Goal: Information Seeking & Learning: Find specific fact

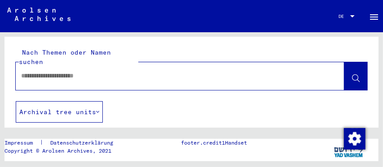
click at [162, 71] on input "text" at bounding box center [171, 75] width 301 height 9
type input "**********"
click at [355, 62] on button at bounding box center [355, 76] width 23 height 28
click at [352, 75] on icon at bounding box center [356, 79] width 8 height 8
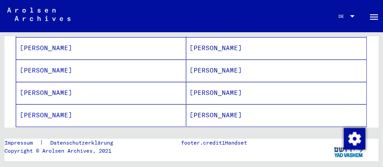
scroll to position [185, 0]
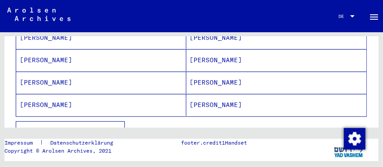
click at [201, 94] on mat-cell "[PERSON_NAME]" at bounding box center [276, 105] width 180 height 22
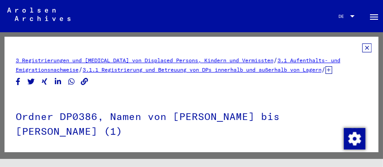
click at [362, 48] on icon at bounding box center [366, 48] width 9 height 9
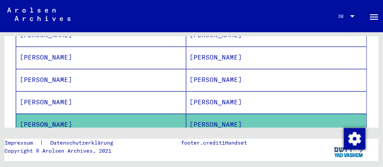
scroll to position [170, 0]
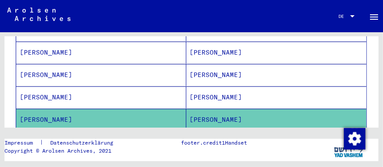
click at [203, 89] on mat-cell "[PERSON_NAME]" at bounding box center [276, 98] width 180 height 22
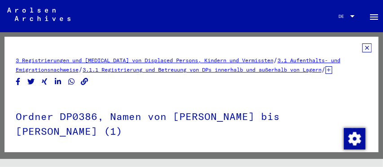
click at [362, 46] on icon at bounding box center [366, 48] width 9 height 9
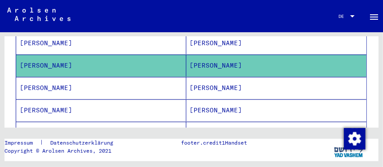
scroll to position [205, 0]
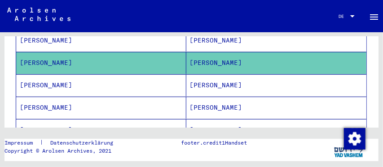
click at [200, 100] on mat-cell "[PERSON_NAME]" at bounding box center [276, 108] width 180 height 22
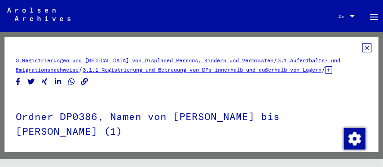
click at [362, 48] on icon at bounding box center [366, 48] width 9 height 9
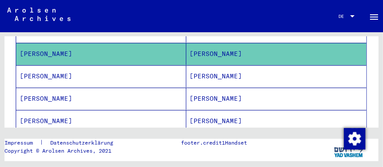
scroll to position [269, 0]
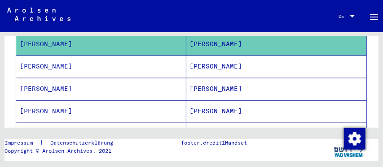
click at [201, 59] on mat-cell "[PERSON_NAME]" at bounding box center [276, 67] width 180 height 22
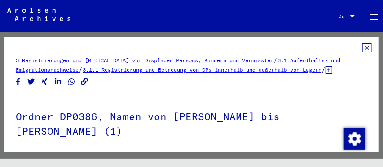
click at [362, 48] on icon at bounding box center [366, 48] width 9 height 9
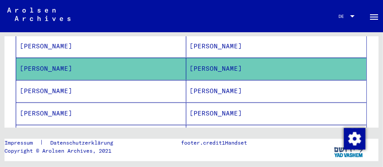
scroll to position [269, 0]
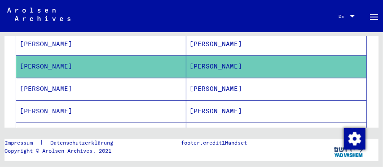
click at [216, 83] on mat-cell "[PERSON_NAME]" at bounding box center [276, 89] width 180 height 22
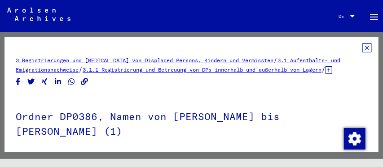
click at [362, 50] on icon at bounding box center [366, 48] width 9 height 9
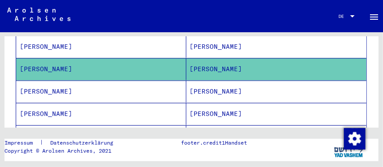
scroll to position [296, 0]
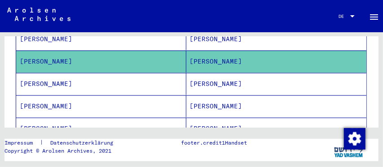
click at [203, 79] on mat-cell "[PERSON_NAME]" at bounding box center [276, 84] width 180 height 22
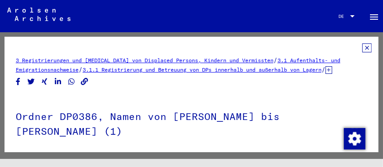
click at [362, 47] on icon at bounding box center [366, 48] width 9 height 9
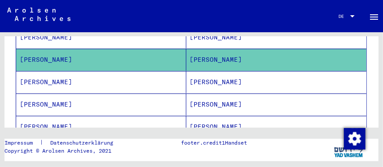
scroll to position [325, 0]
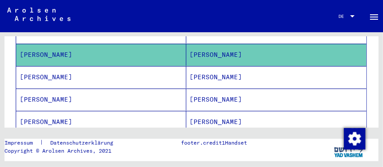
click at [193, 69] on mat-cell "[PERSON_NAME]" at bounding box center [276, 77] width 180 height 22
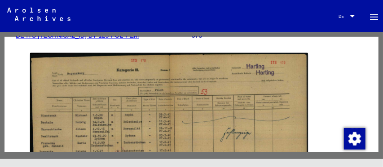
scroll to position [84, 0]
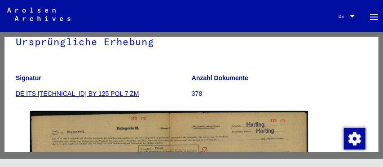
click at [373, 60] on div "2 Registrierungen von Ausländern und deutschen Verfolgten durch öffentliche Ein…" at bounding box center [191, 95] width 374 height 116
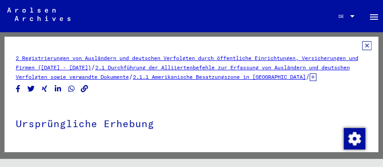
scroll to position [0, 0]
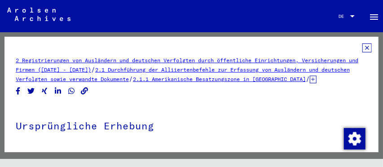
click at [362, 47] on icon at bounding box center [366, 48] width 9 height 9
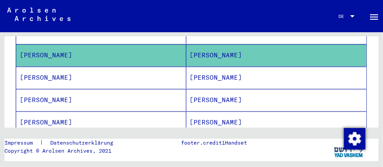
scroll to position [370, 0]
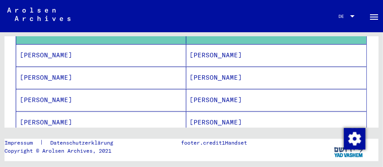
click at [197, 47] on mat-cell "[PERSON_NAME]" at bounding box center [276, 55] width 180 height 22
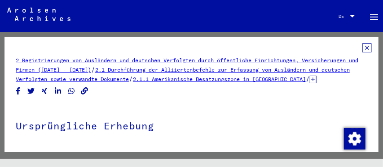
click at [362, 49] on icon at bounding box center [366, 48] width 9 height 9
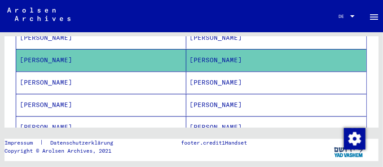
scroll to position [367, 0]
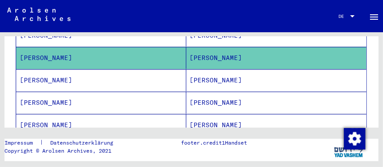
click at [206, 74] on mat-cell "[PERSON_NAME]" at bounding box center [276, 81] width 180 height 22
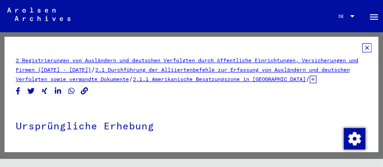
click at [362, 47] on icon at bounding box center [366, 48] width 9 height 9
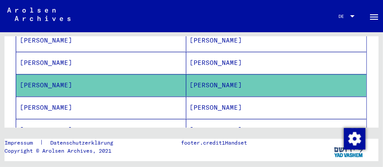
scroll to position [372, 0]
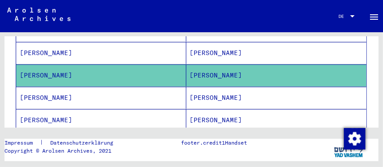
click at [200, 91] on mat-cell "[PERSON_NAME]" at bounding box center [276, 98] width 180 height 22
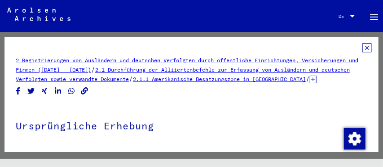
click at [362, 48] on icon at bounding box center [366, 48] width 9 height 9
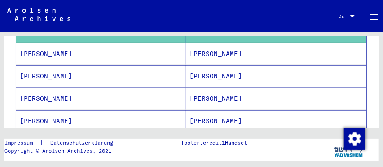
scroll to position [426, 0]
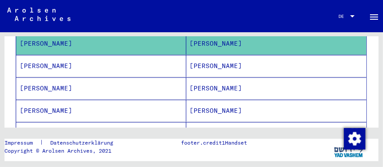
click at [206, 61] on mat-cell "[PERSON_NAME]" at bounding box center [276, 66] width 180 height 22
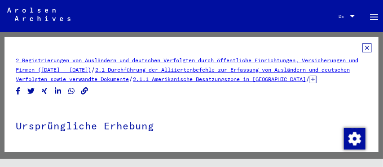
click at [362, 46] on icon at bounding box center [366, 48] width 9 height 9
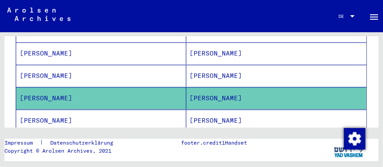
scroll to position [436, 0]
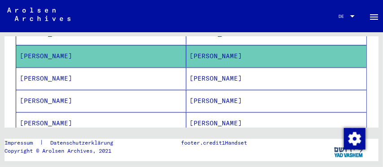
click at [202, 73] on mat-cell "[PERSON_NAME]" at bounding box center [276, 79] width 180 height 22
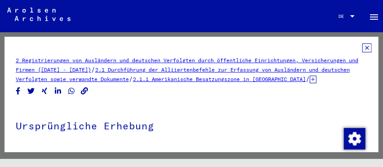
click at [362, 48] on icon at bounding box center [366, 48] width 9 height 9
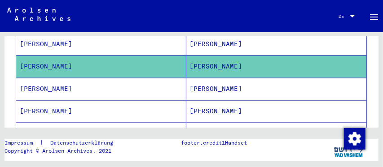
scroll to position [483, 0]
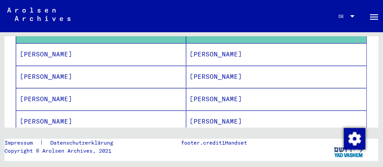
click at [202, 47] on mat-cell "[PERSON_NAME]" at bounding box center [276, 55] width 180 height 22
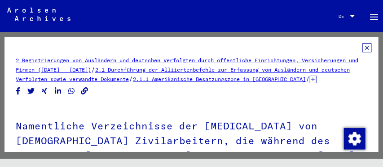
click at [362, 46] on icon at bounding box center [366, 48] width 9 height 9
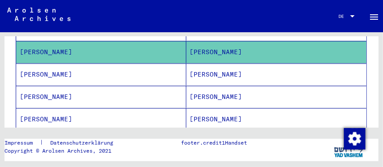
scroll to position [507, 0]
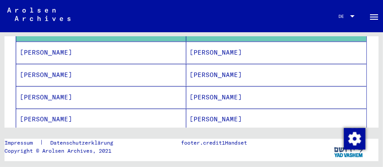
click at [194, 44] on mat-cell "[PERSON_NAME]" at bounding box center [276, 53] width 180 height 22
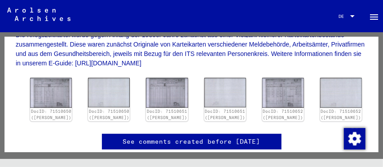
scroll to position [189, 0]
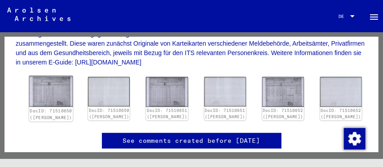
click at [56, 104] on img at bounding box center [51, 91] width 44 height 31
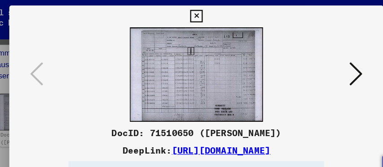
click at [320, 57] on icon at bounding box center [322, 61] width 11 height 22
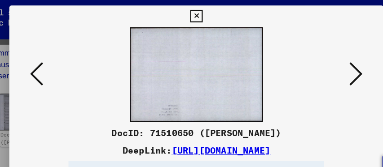
click at [323, 59] on icon at bounding box center [322, 61] width 11 height 22
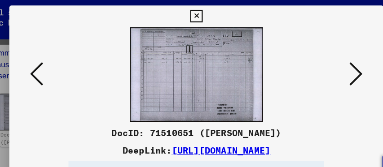
click at [323, 59] on icon at bounding box center [322, 61] width 11 height 22
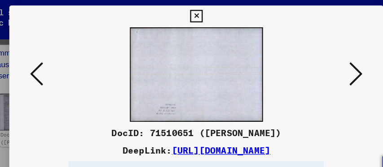
click at [323, 59] on icon at bounding box center [322, 61] width 11 height 22
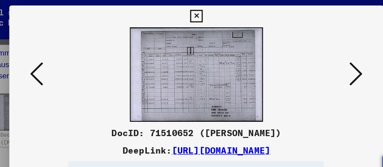
click at [323, 59] on icon at bounding box center [322, 61] width 11 height 22
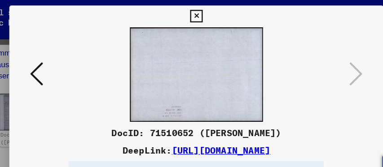
click at [186, 11] on button at bounding box center [191, 13] width 16 height 18
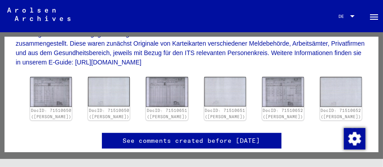
scroll to position [0, 0]
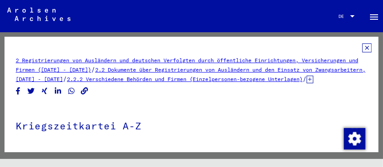
click at [362, 49] on icon at bounding box center [366, 48] width 9 height 9
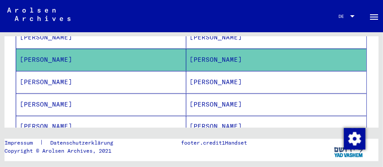
scroll to position [507, 0]
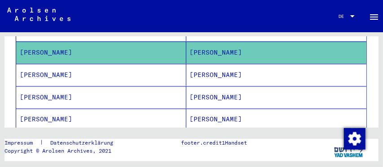
click at [205, 66] on mat-cell "[PERSON_NAME]" at bounding box center [276, 75] width 180 height 22
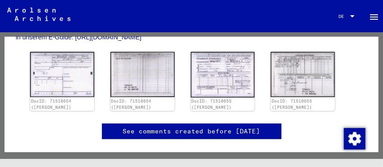
scroll to position [213, 0]
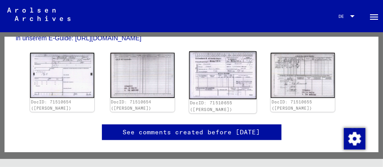
click at [212, 85] on img at bounding box center [222, 76] width 67 height 48
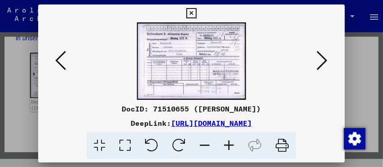
click at [192, 8] on icon at bounding box center [191, 13] width 10 height 11
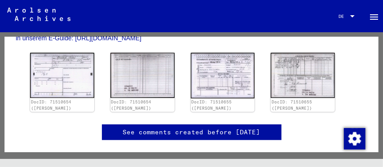
scroll to position [0, 0]
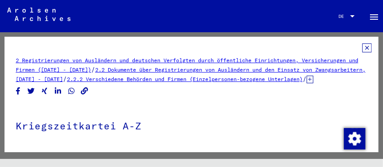
click at [362, 48] on icon at bounding box center [366, 48] width 9 height 9
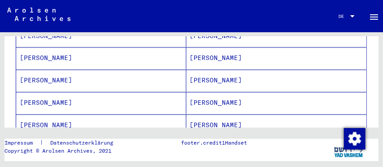
scroll to position [532, 0]
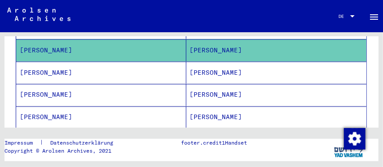
click at [206, 67] on mat-cell "[PERSON_NAME]" at bounding box center [276, 73] width 180 height 22
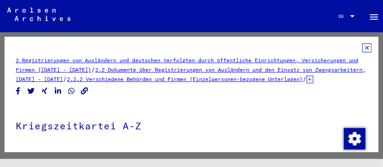
click at [362, 47] on icon at bounding box center [366, 48] width 9 height 9
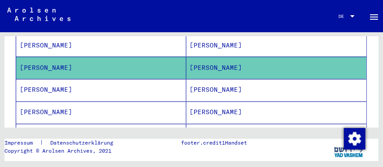
scroll to position [544, 0]
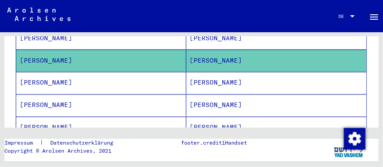
click at [200, 78] on mat-cell "[PERSON_NAME]" at bounding box center [276, 83] width 180 height 22
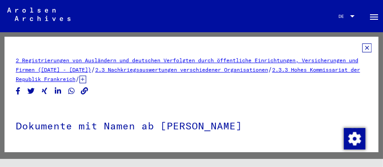
click at [362, 44] on icon at bounding box center [366, 48] width 9 height 9
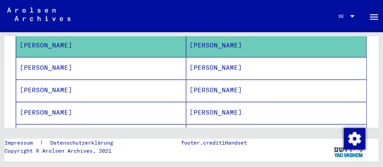
scroll to position [578, 0]
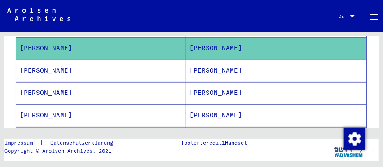
click at [204, 62] on mat-cell "[PERSON_NAME]" at bounding box center [276, 71] width 180 height 22
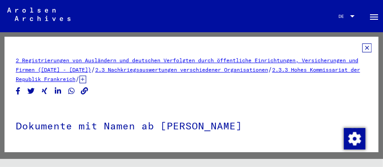
click at [362, 46] on icon at bounding box center [366, 48] width 9 height 9
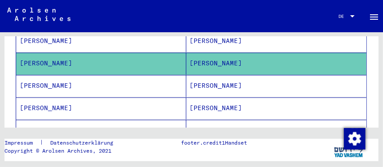
scroll to position [585, 0]
click at [202, 75] on mat-cell "[PERSON_NAME]" at bounding box center [276, 86] width 180 height 22
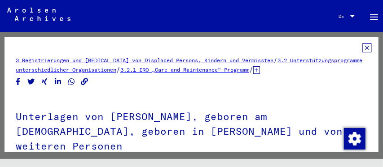
click at [362, 51] on icon at bounding box center [366, 48] width 9 height 9
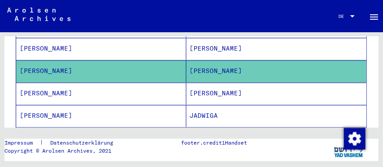
scroll to position [603, 0]
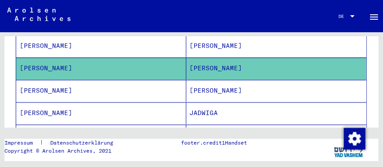
click at [203, 80] on mat-cell "[PERSON_NAME]" at bounding box center [276, 91] width 180 height 22
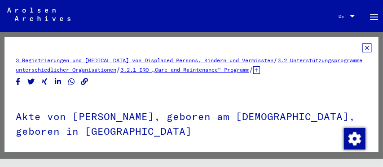
click at [362, 46] on icon at bounding box center [366, 48] width 9 height 9
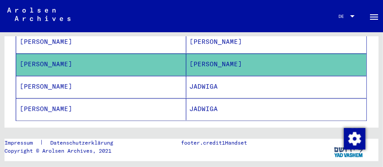
scroll to position [623, 0]
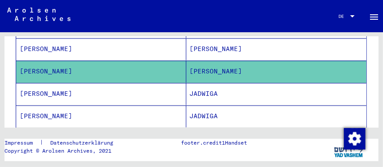
click at [206, 83] on mat-cell "JADWIGA" at bounding box center [276, 94] width 180 height 22
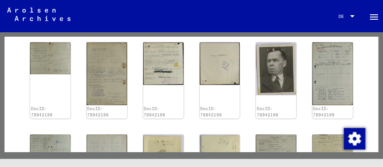
scroll to position [265, 0]
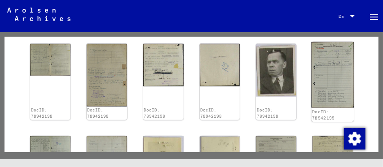
click at [332, 78] on img at bounding box center [332, 75] width 42 height 66
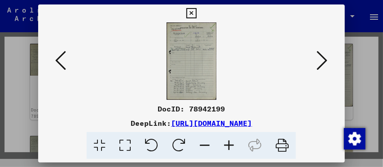
click at [197, 48] on img at bounding box center [191, 61] width 245 height 78
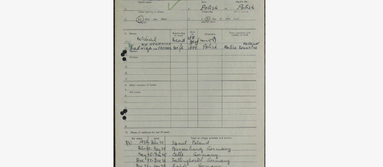
click at [199, 66] on img at bounding box center [191, 61] width 245 height 78
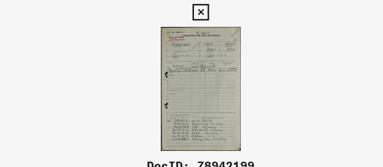
click at [192, 10] on icon at bounding box center [191, 13] width 10 height 11
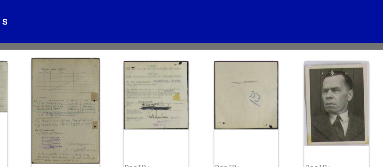
click at [112, 79] on img at bounding box center [107, 75] width 42 height 66
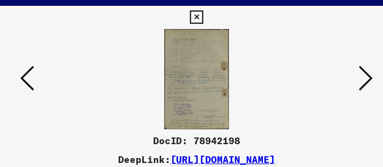
click at [63, 60] on icon at bounding box center [60, 61] width 11 height 22
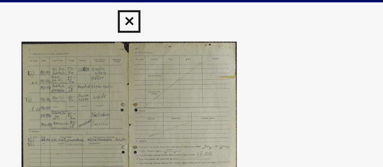
click at [189, 8] on icon at bounding box center [191, 13] width 10 height 11
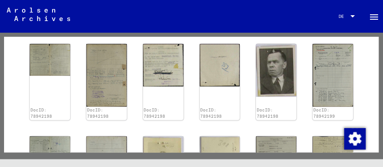
scroll to position [0, 0]
